Goal: Task Accomplishment & Management: Manage account settings

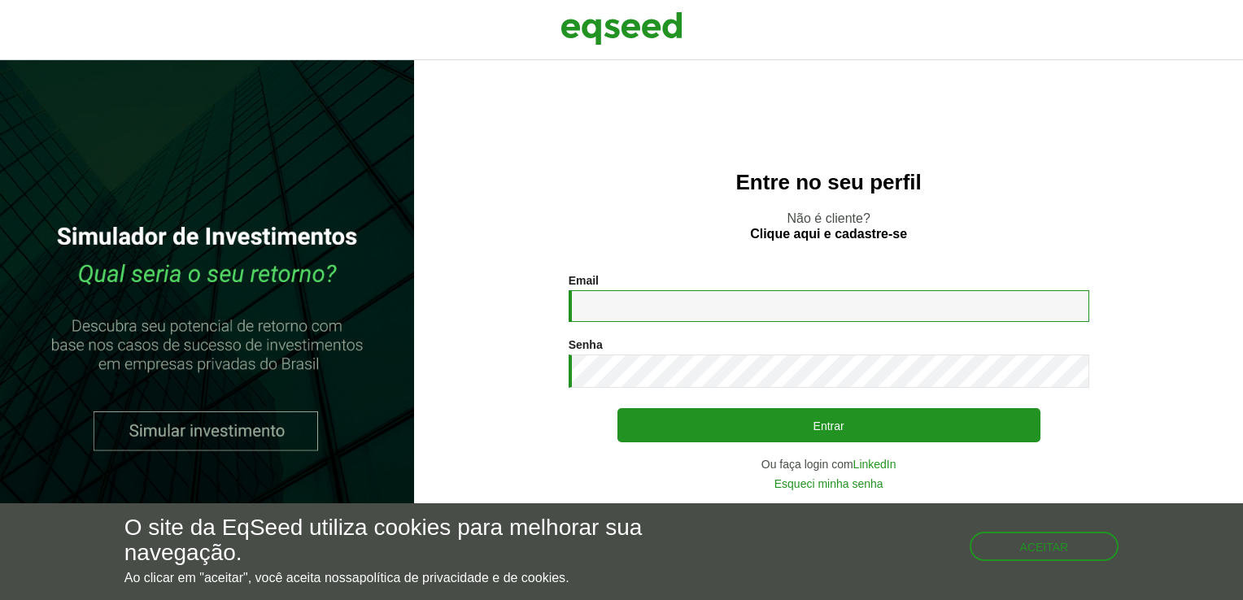
click at [682, 301] on input "Email *" at bounding box center [828, 306] width 520 height 32
type input "**********"
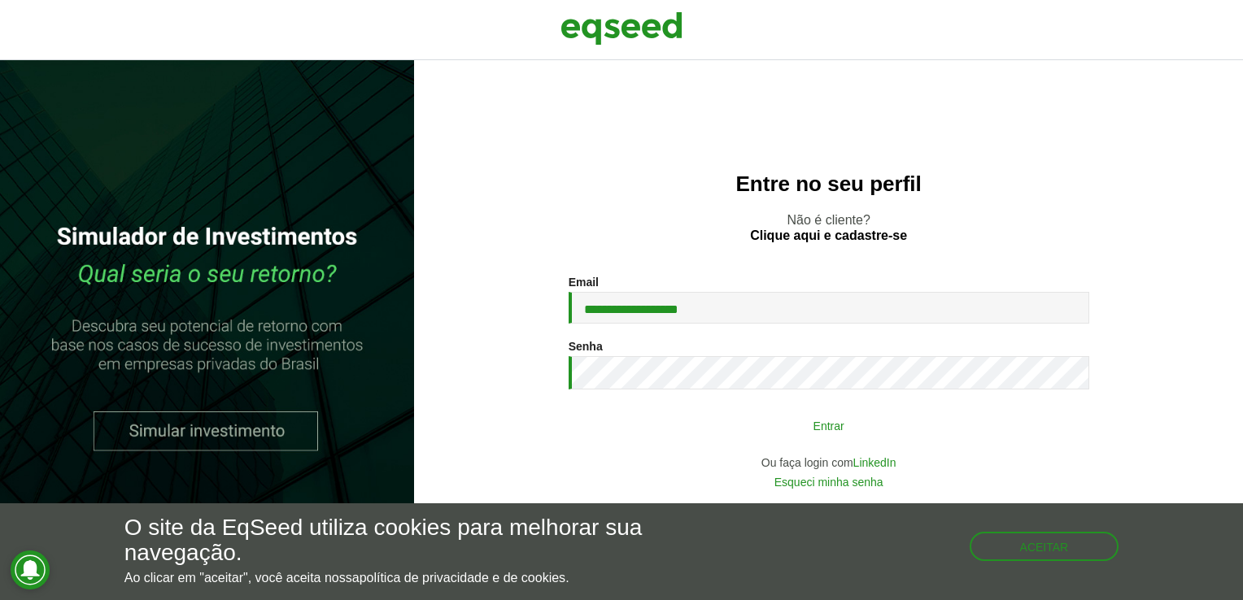
click at [910, 437] on button "Entrar" at bounding box center [828, 425] width 423 height 31
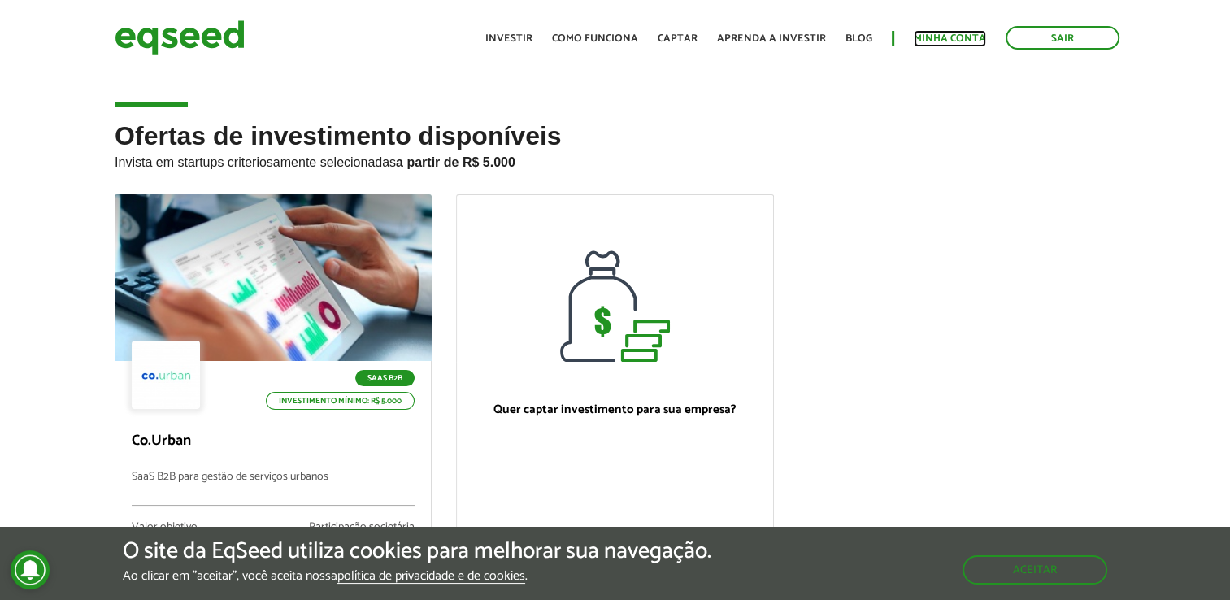
click at [977, 38] on link "Minha conta" at bounding box center [950, 38] width 72 height 11
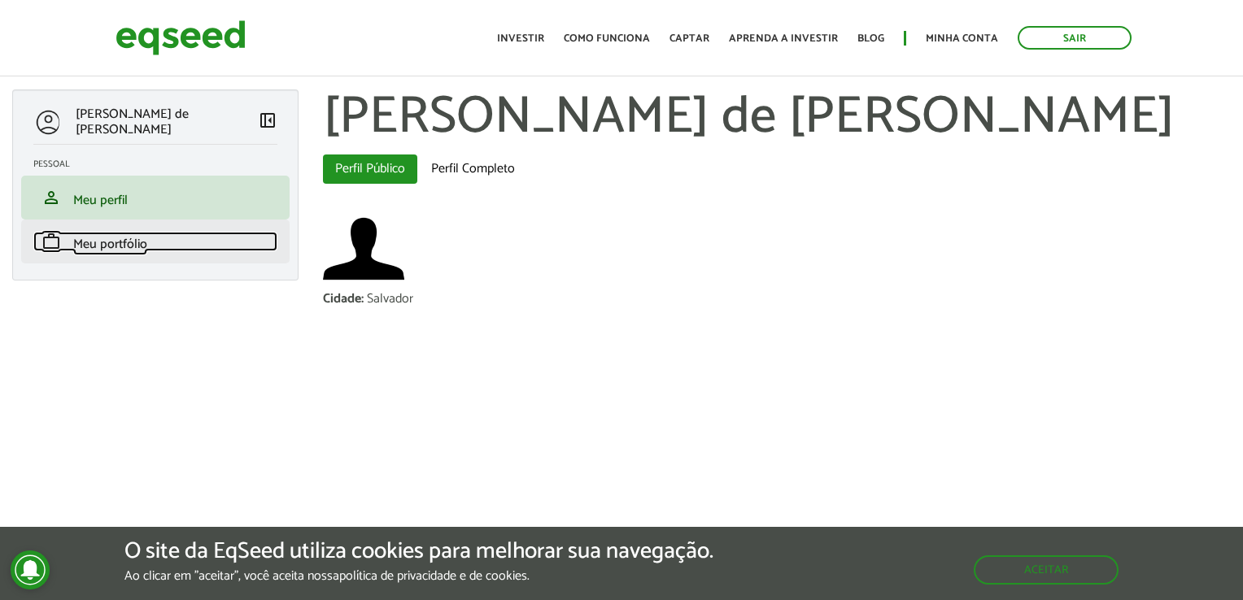
click at [118, 246] on span "Meu portfólio" at bounding box center [110, 244] width 74 height 22
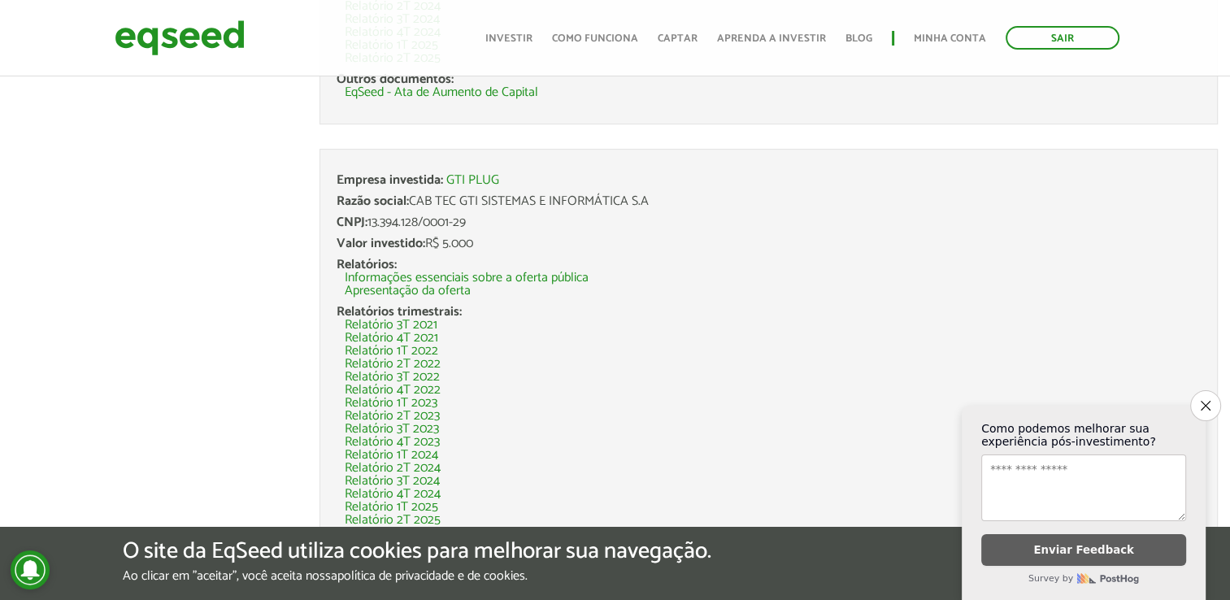
scroll to position [673, 0]
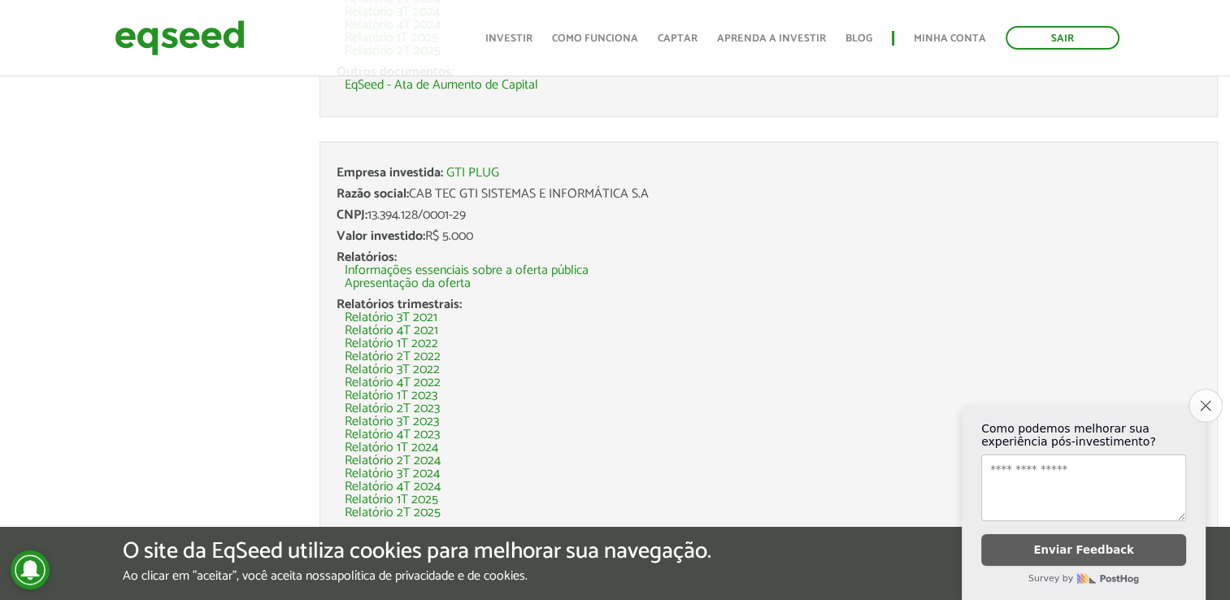
click at [1207, 400] on icon "Close survey" at bounding box center [1205, 405] width 11 height 11
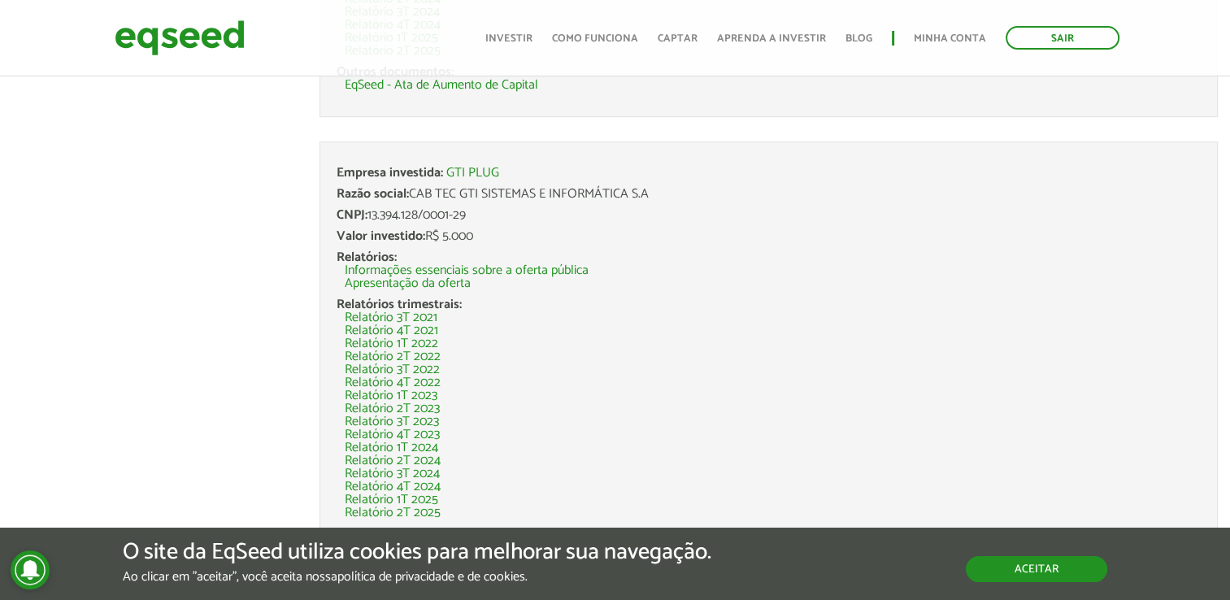
click at [1028, 556] on button "Aceitar" at bounding box center [1036, 569] width 141 height 26
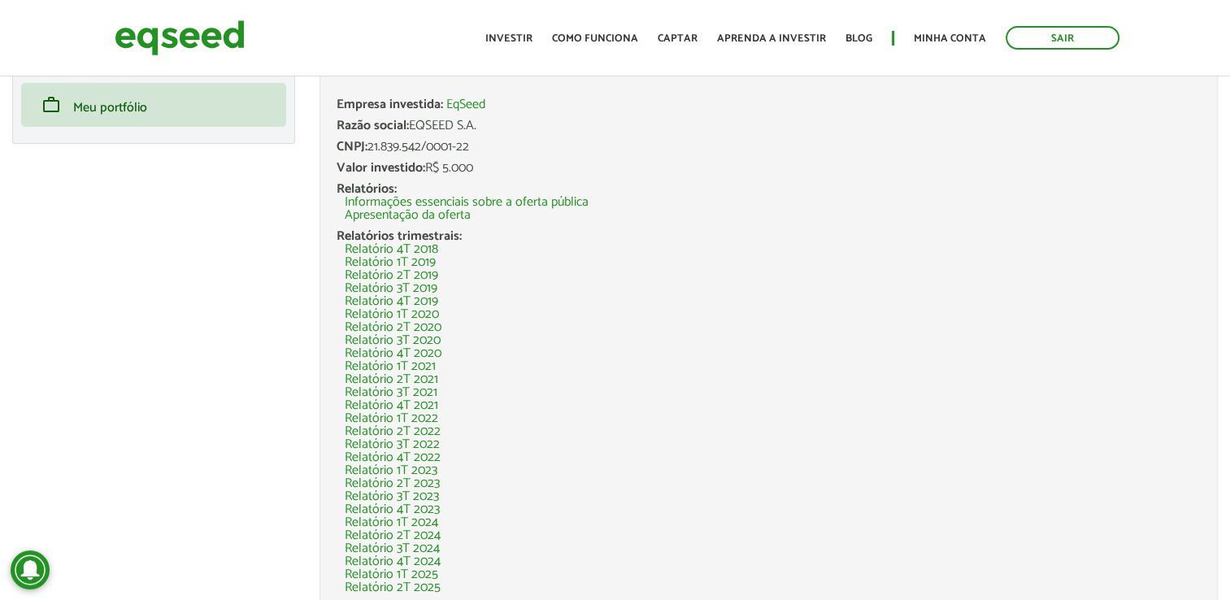
scroll to position [0, 0]
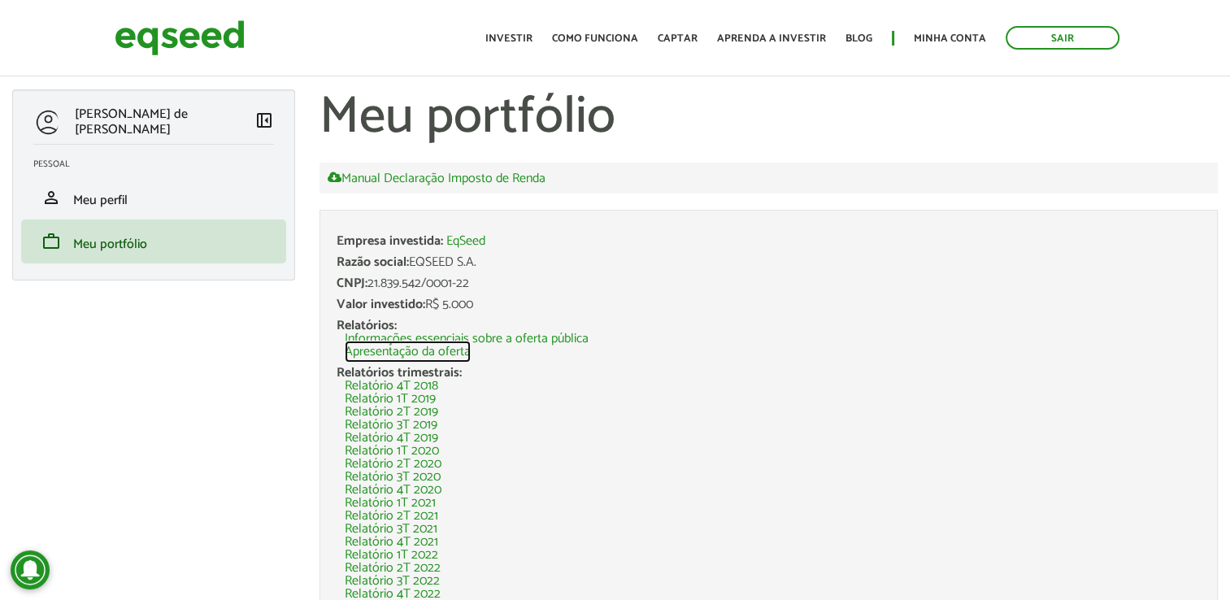
click at [433, 353] on link "Apresentação da oferta" at bounding box center [408, 352] width 126 height 13
click at [943, 37] on link "Minha conta" at bounding box center [950, 38] width 72 height 11
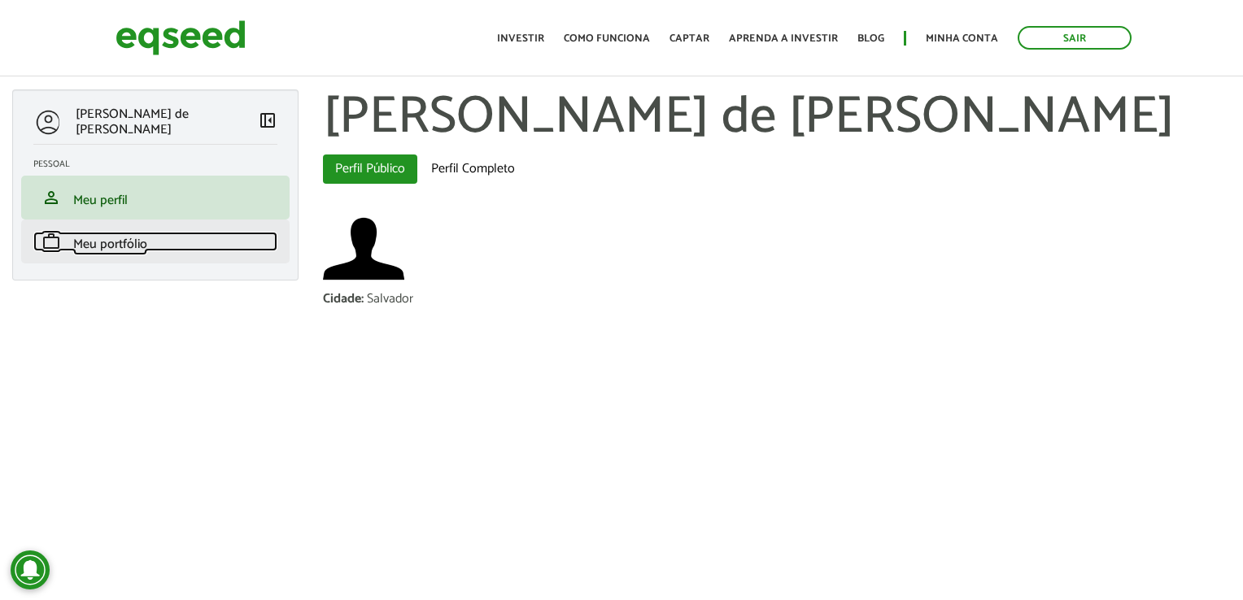
click at [111, 245] on span "Meu portfólio" at bounding box center [110, 244] width 74 height 22
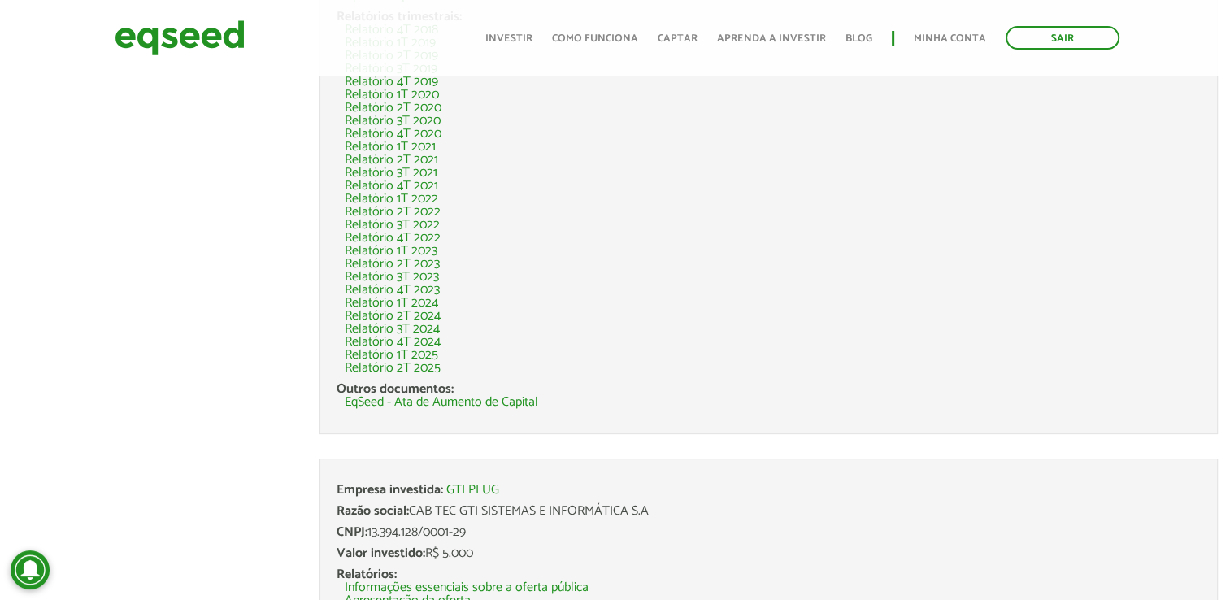
scroll to position [407, 0]
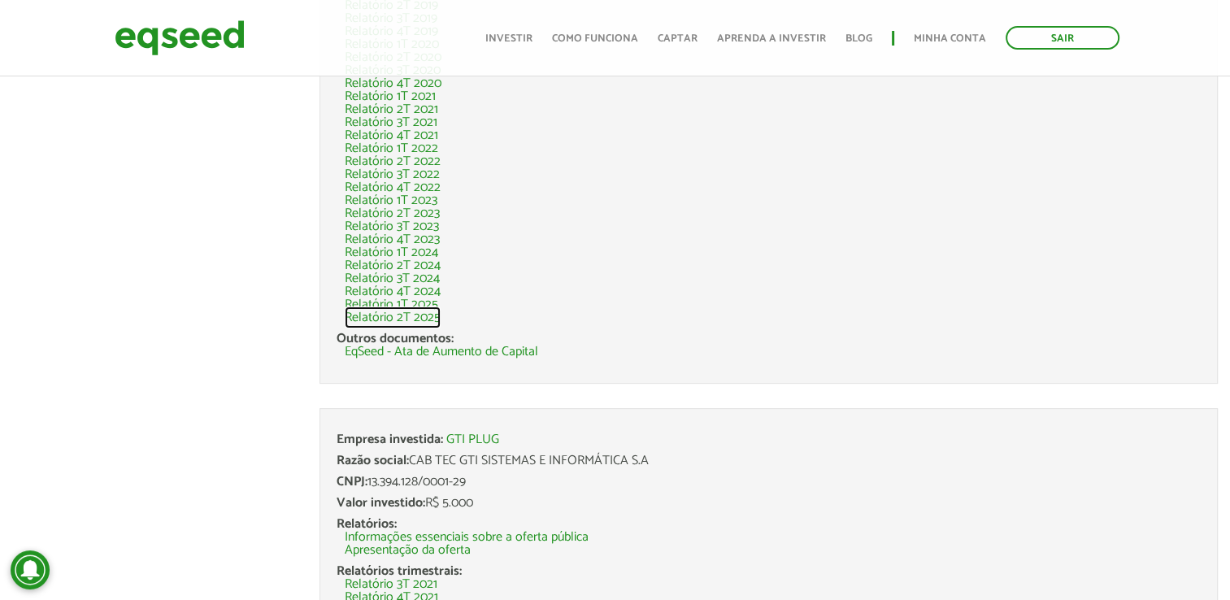
click at [379, 320] on link "Relatório 2T 2025" at bounding box center [393, 317] width 96 height 13
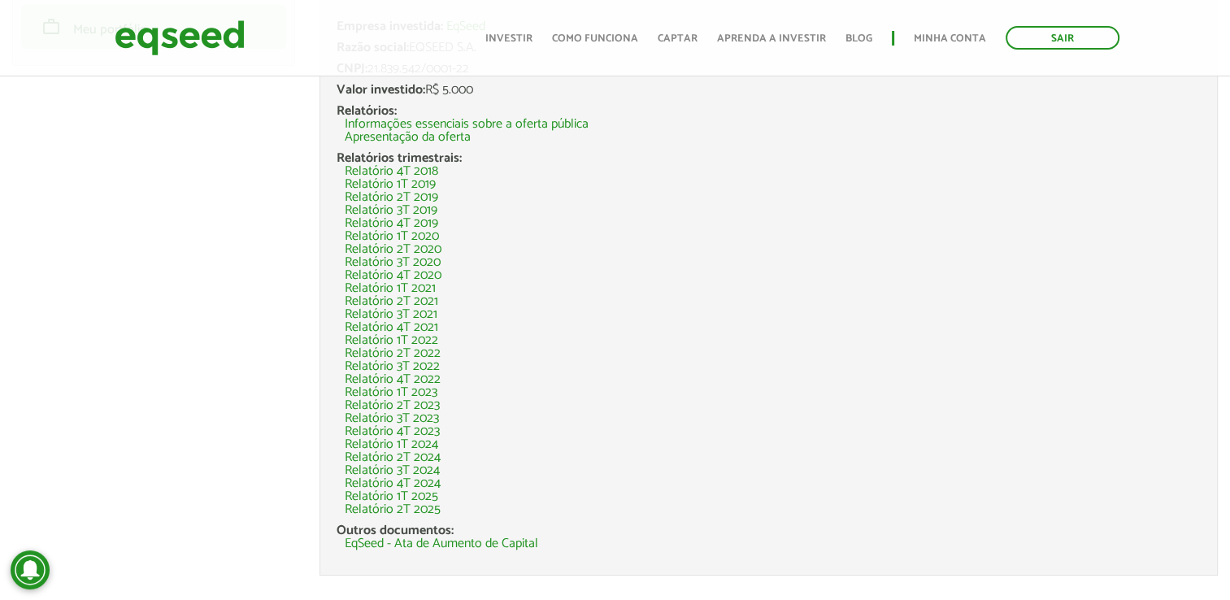
scroll to position [4, 0]
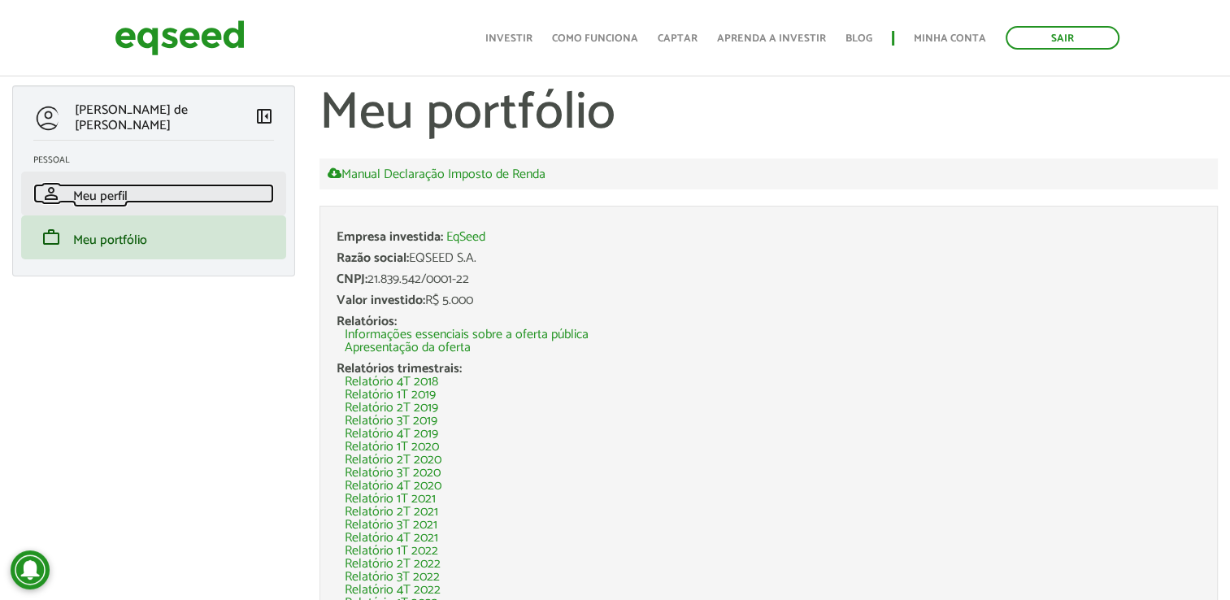
click at [78, 193] on span "Meu perfil" at bounding box center [100, 196] width 54 height 22
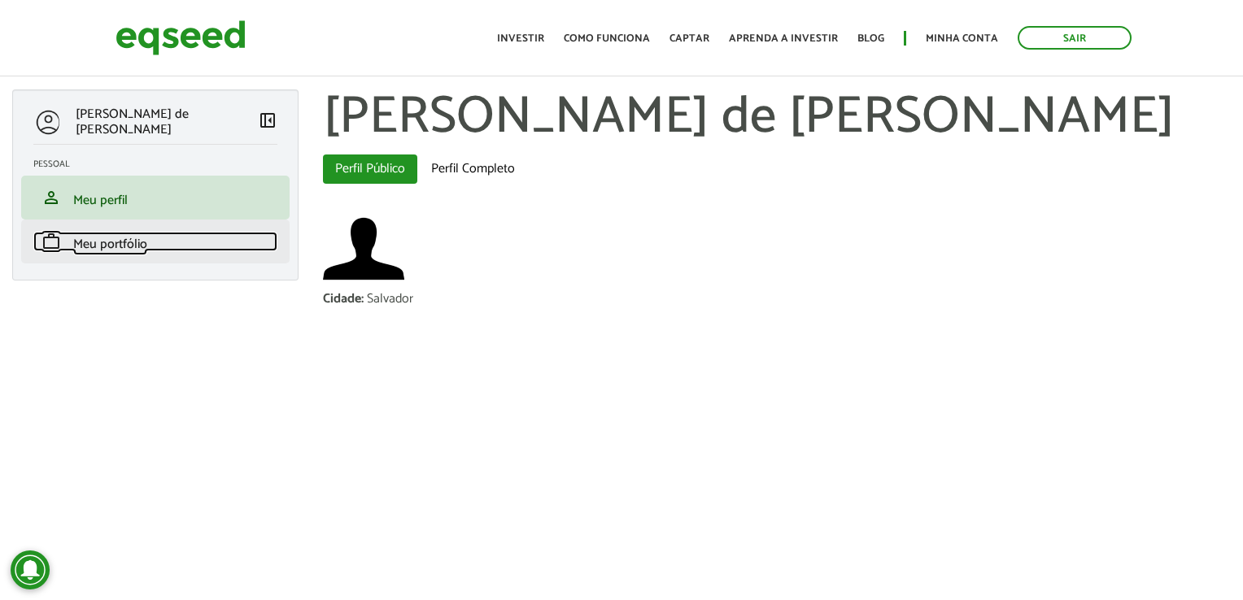
click at [99, 239] on span "Meu portfólio" at bounding box center [110, 244] width 74 height 22
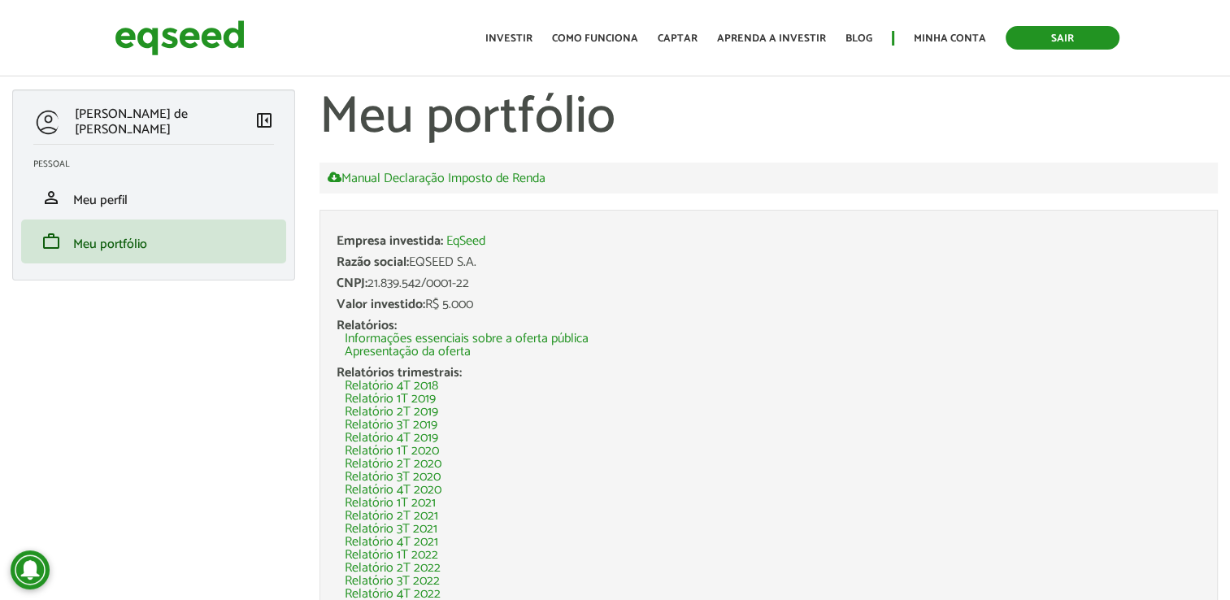
click at [1059, 33] on link "Sair" at bounding box center [1063, 38] width 114 height 24
